Goal: Transaction & Acquisition: Purchase product/service

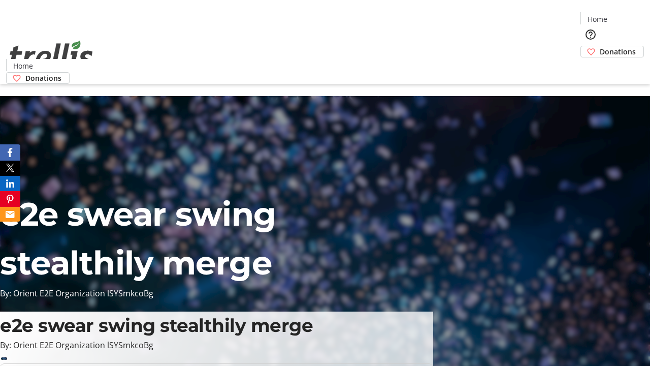
click at [600, 46] on span "Donations" at bounding box center [618, 51] width 36 height 11
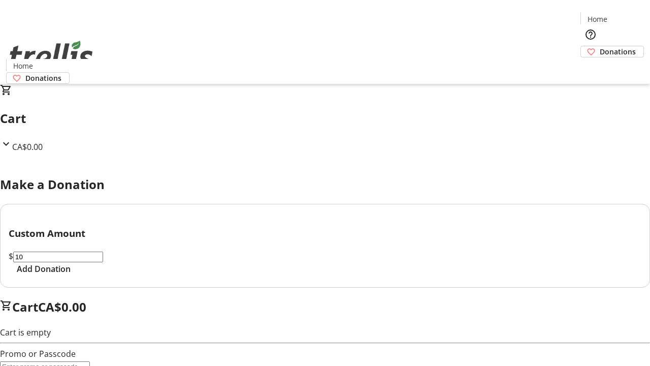
click at [71, 275] on span "Add Donation" at bounding box center [44, 269] width 54 height 12
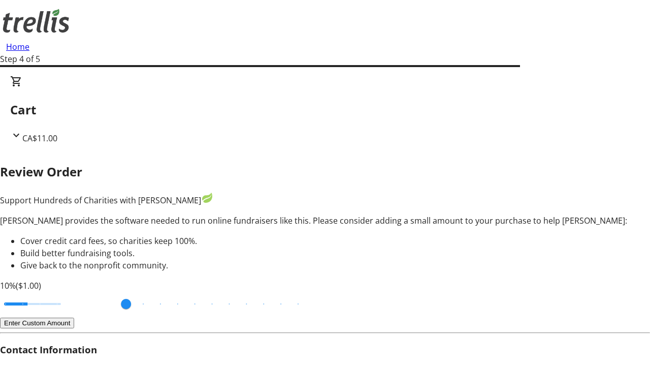
type input "3"
click at [69, 293] on input "Cover fees percentage" at bounding box center [32, 304] width 78 height 22
